Goal: Task Accomplishment & Management: Manage account settings

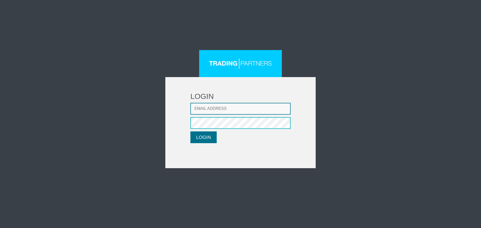
type input "mlouka@fxcess.com"
click at [215, 140] on button "LOGIN" at bounding box center [203, 137] width 26 height 12
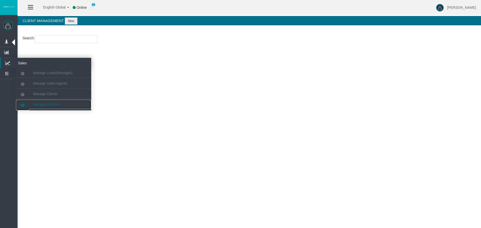
click at [55, 102] on span "Manage Partners" at bounding box center [46, 104] width 27 height 4
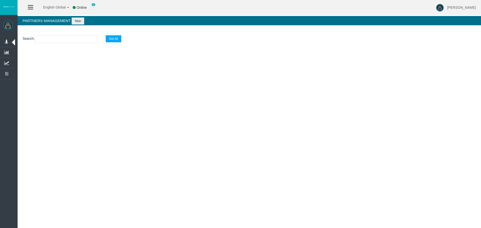
click at [52, 40] on input "text" at bounding box center [66, 39] width 63 height 8
paste input "IB3y6vl"
type input "IB3y6vl"
select select "25"
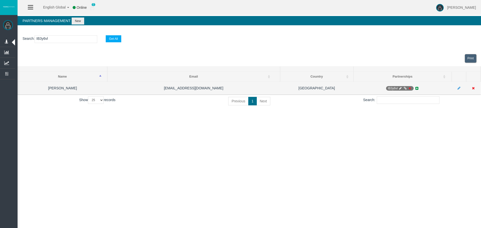
click at [410, 87] on icon at bounding box center [410, 88] width 4 height 3
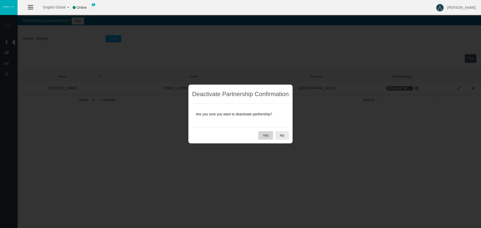
click at [263, 137] on button "Yes" at bounding box center [265, 135] width 15 height 9
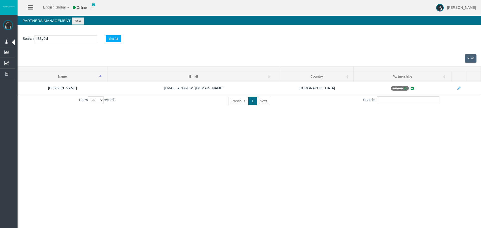
click at [70, 41] on input "IB3y6vl" at bounding box center [66, 39] width 63 height 8
paste input "IBxxjo1"
click at [57, 40] on input "IB3y6vlIBxxjo1" at bounding box center [66, 39] width 63 height 8
click at [78, 38] on input "IB3y6vlIBxxjo1" at bounding box center [66, 39] width 63 height 8
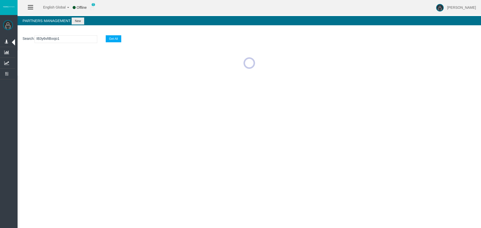
click at [78, 38] on input "IB3y6vlIBxxjo1" at bounding box center [66, 39] width 63 height 8
paste input "text"
type input "IBxxjo1"
select select "25"
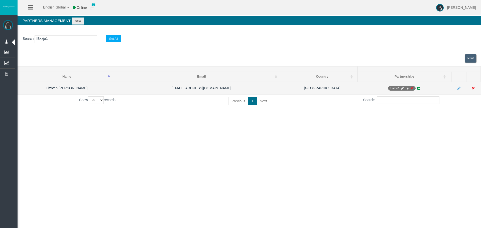
click at [412, 87] on icon at bounding box center [412, 88] width 4 height 3
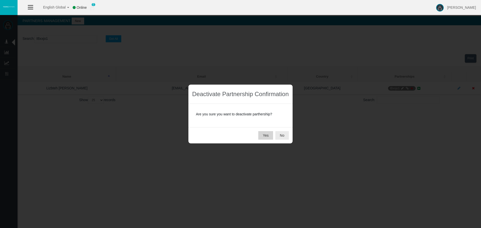
click at [268, 134] on button "Yes" at bounding box center [265, 135] width 15 height 9
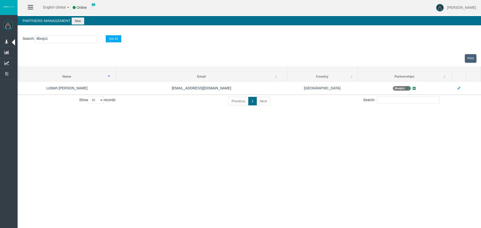
drag, startPoint x: 61, startPoint y: 40, endPoint x: 27, endPoint y: 40, distance: 34.0
click at [27, 39] on p "Search : IBxxjo1 Get All" at bounding box center [249, 39] width 453 height 8
type input "v"
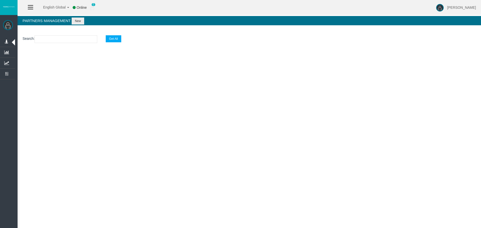
paste input "IBeasg6"
type input "IBeasg6"
select select "25"
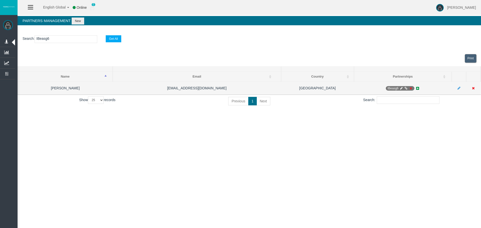
type input "IBeasg6"
click at [409, 87] on icon at bounding box center [411, 88] width 4 height 3
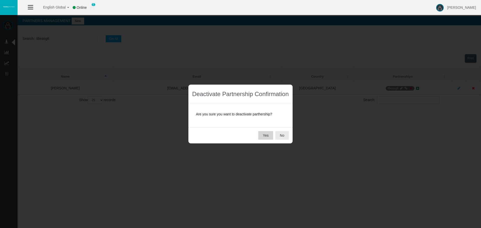
click at [270, 137] on button "Yes" at bounding box center [265, 135] width 15 height 9
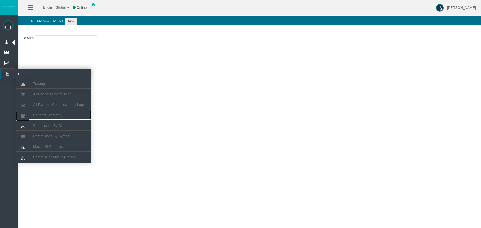
drag, startPoint x: 57, startPoint y: 114, endPoint x: 57, endPoint y: 109, distance: 5.3
click at [57, 114] on span "Partners Hierarchy" at bounding box center [47, 115] width 29 height 4
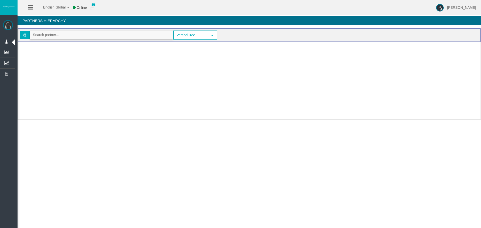
click at [67, 35] on input "text" at bounding box center [101, 35] width 142 height 8
paste input "IB3y6vl"
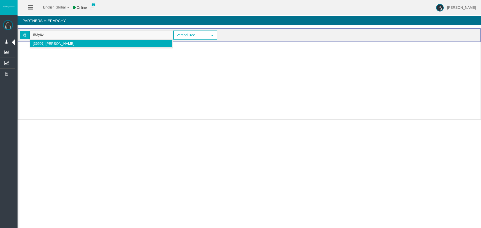
click at [63, 44] on span "[36507] [PERSON_NAME]" at bounding box center [54, 44] width 42 height 4
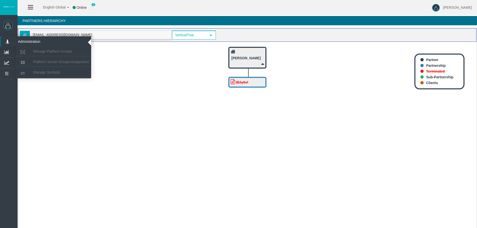
drag, startPoint x: 98, startPoint y: 35, endPoint x: 0, endPoint y: 37, distance: 97.9
click at [9, 37] on div "[PERSON_NAME] Administration Manage Platform Groups Platform Server Groups Assi…" at bounding box center [243, 120] width 468 height 240
paste input "IBxxjo1"
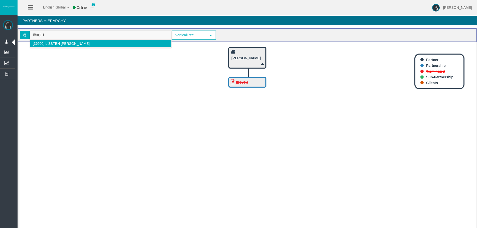
click at [79, 45] on li "[36506] Lizbteh [PERSON_NAME]" at bounding box center [100, 44] width 141 height 8
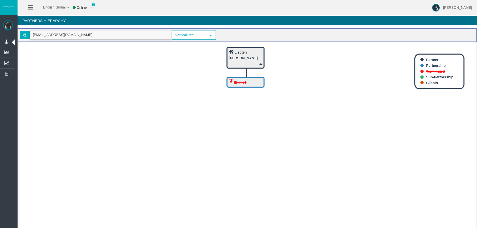
drag, startPoint x: 90, startPoint y: 33, endPoint x: 0, endPoint y: 32, distance: 89.9
click at [9, 32] on div "[PERSON_NAME] Administration Manage Platform Groups Platform Server Groups Assi…" at bounding box center [243, 120] width 468 height 240
paste input "IBeasg6"
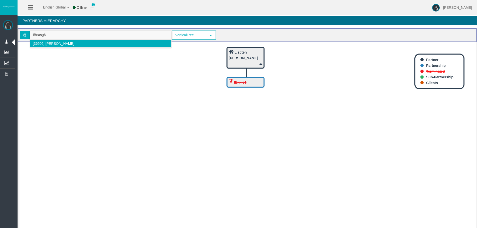
click at [58, 43] on span "[36505] [PERSON_NAME]" at bounding box center [54, 44] width 42 height 4
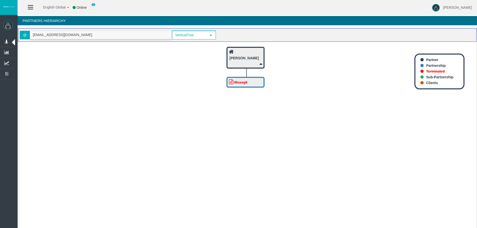
type input "[EMAIL_ADDRESS][DOMAIN_NAME]"
